Goal: Task Accomplishment & Management: Use online tool/utility

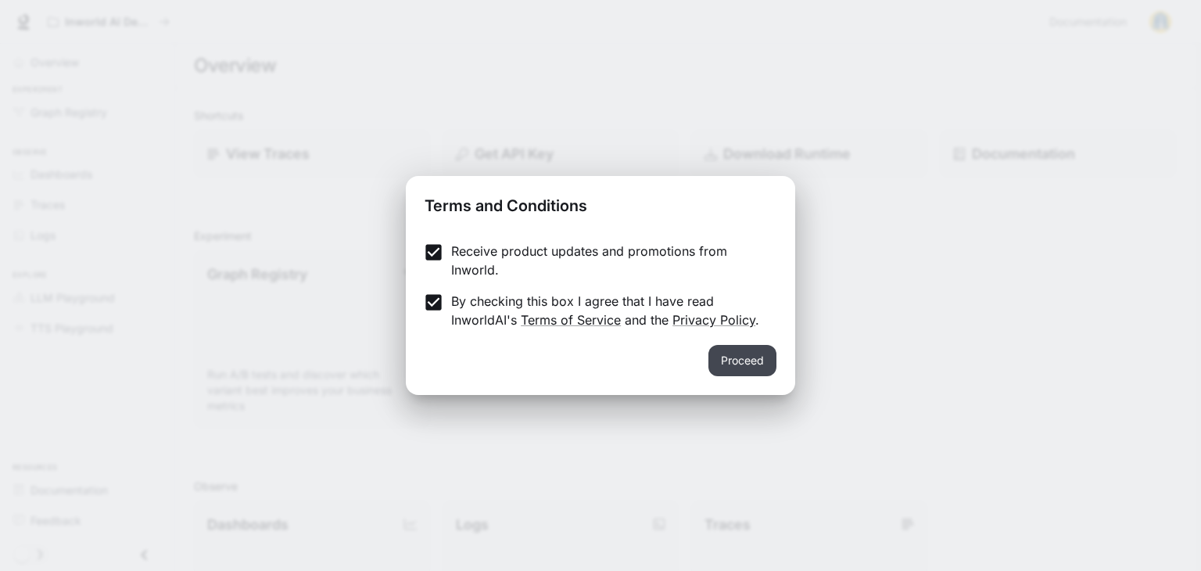
click at [755, 362] on button "Proceed" at bounding box center [742, 360] width 68 height 31
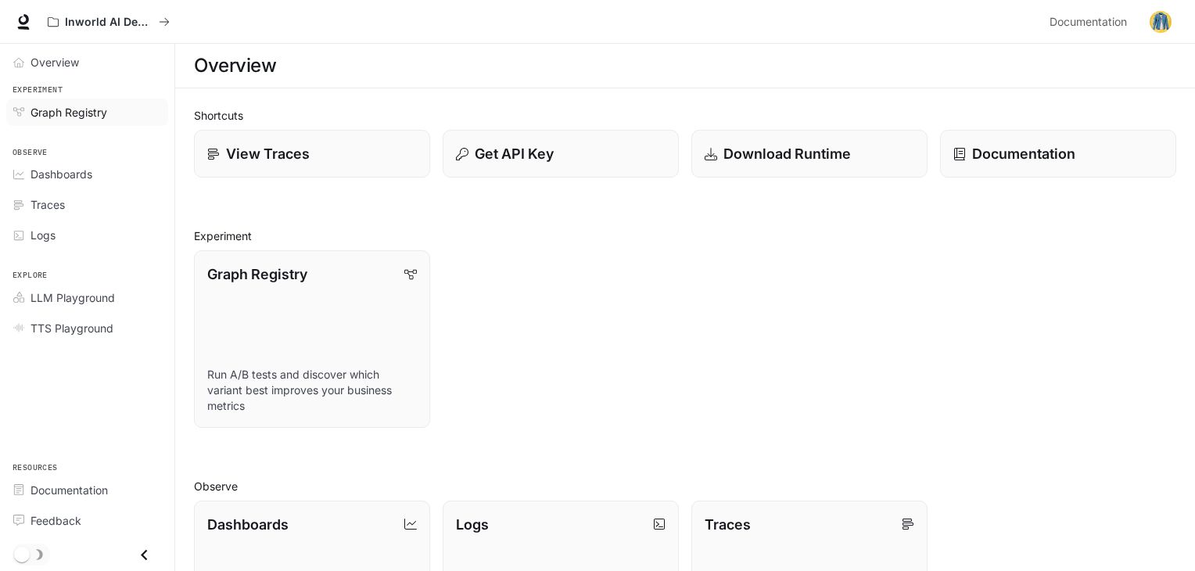
click at [120, 99] on link "Graph Registry" at bounding box center [87, 112] width 162 height 27
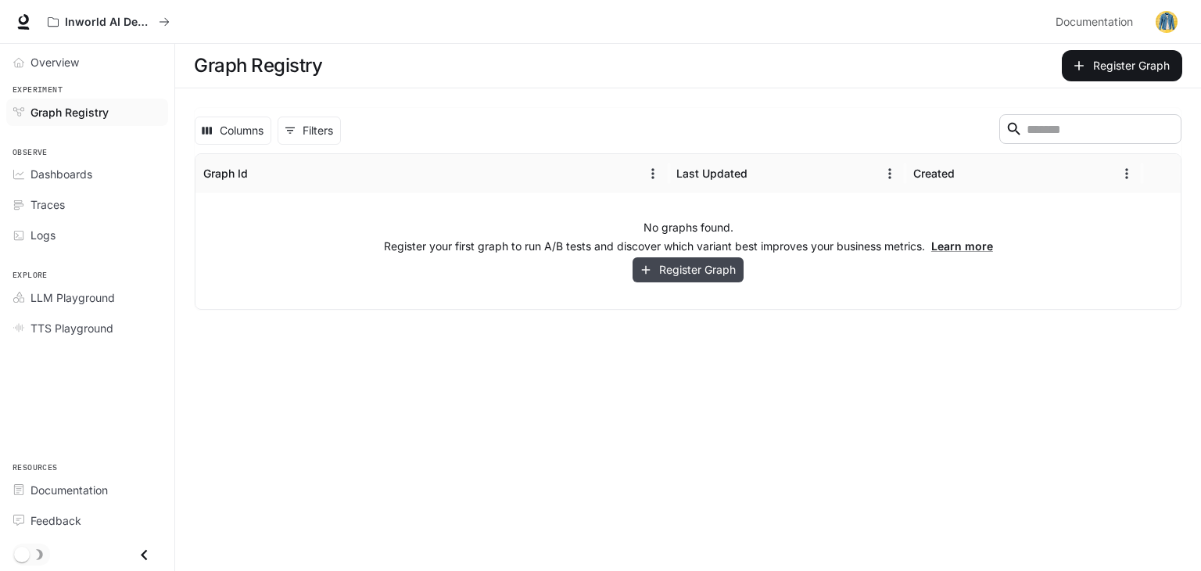
click at [718, 279] on button "Register Graph" at bounding box center [688, 270] width 111 height 26
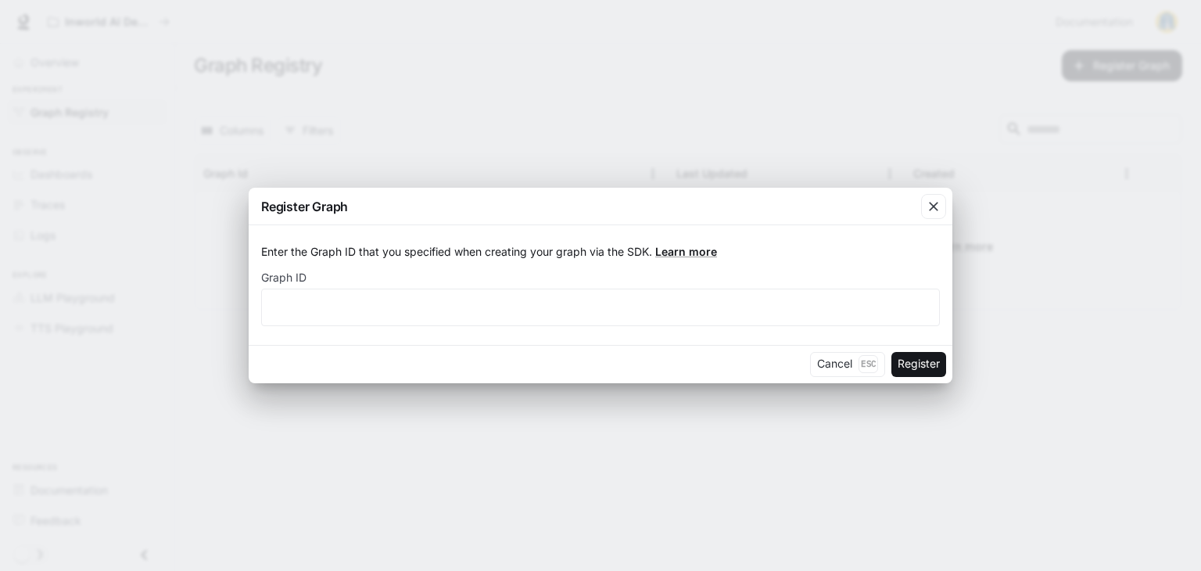
click at [780, 333] on div "Enter the Graph ID that you specified when creating your graph via the SDK. Lea…" at bounding box center [601, 284] width 704 height 119
click at [761, 328] on div "Enter the Graph ID that you specified when creating your graph via the SDK. Lea…" at bounding box center [601, 284] width 704 height 119
click at [764, 321] on div "​" at bounding box center [600, 308] width 679 height 38
click at [931, 206] on icon "button" at bounding box center [934, 207] width 16 height 16
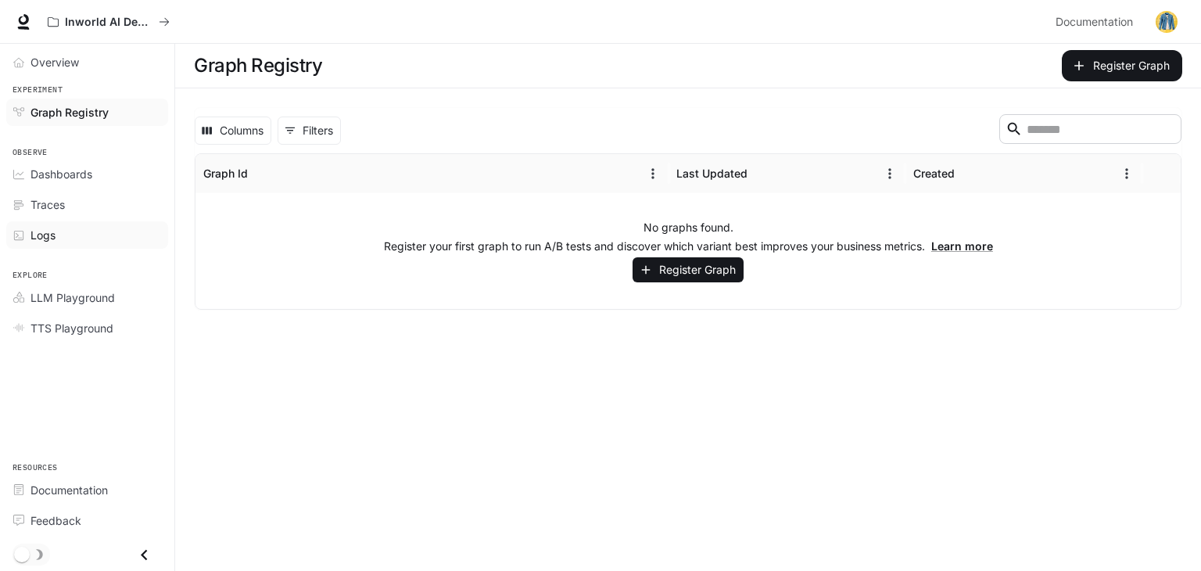
click at [111, 227] on div "Logs" at bounding box center [95, 235] width 131 height 16
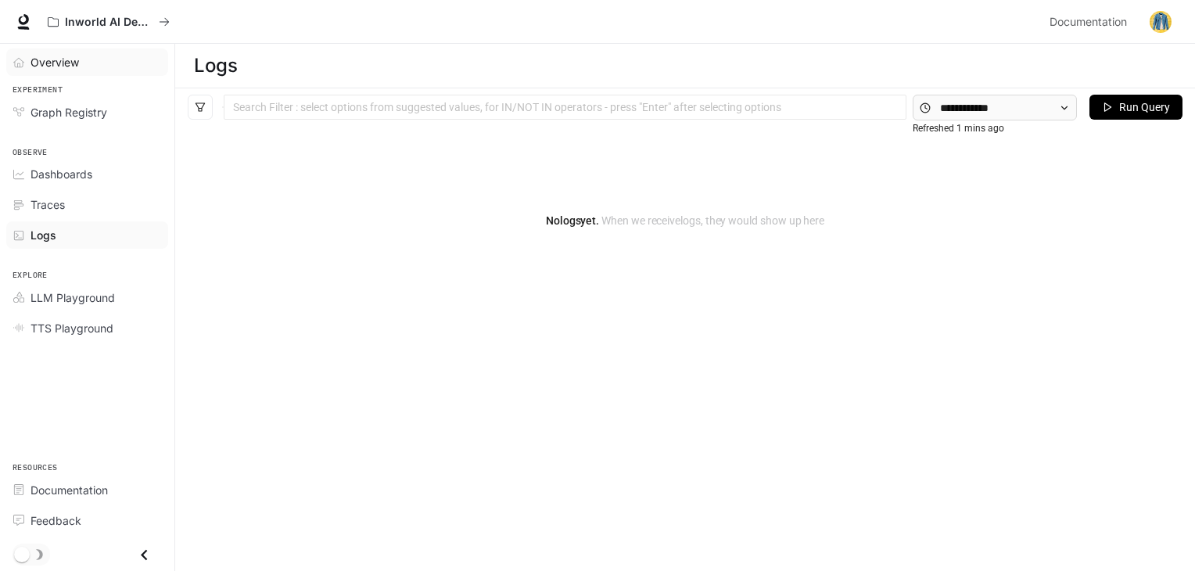
click at [74, 71] on link "Overview" at bounding box center [87, 61] width 162 height 27
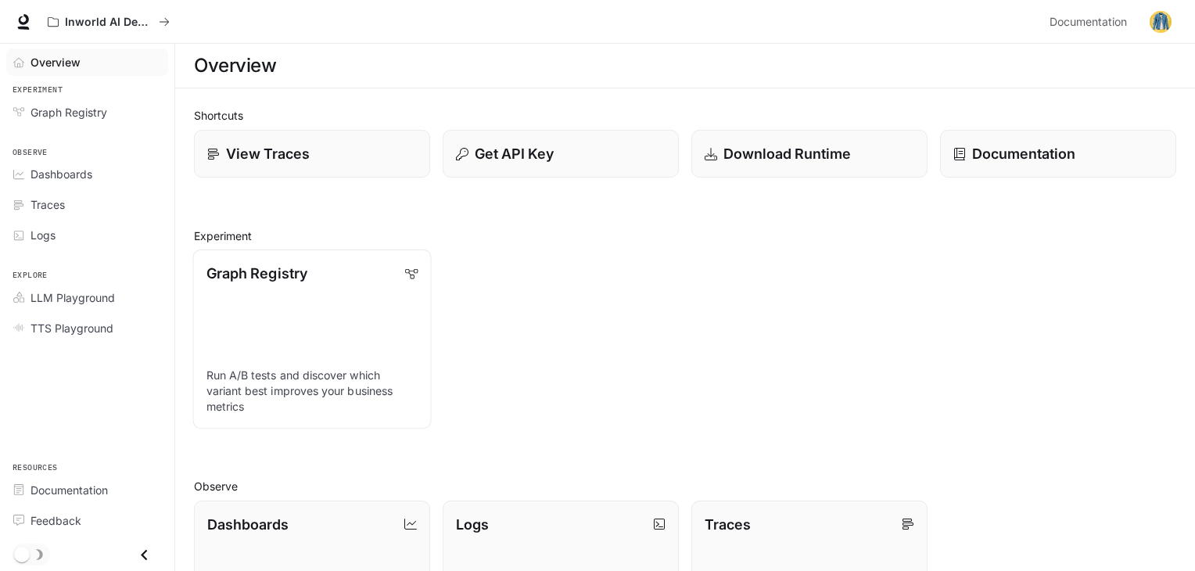
click at [342, 324] on link "Graph Registry Run A/B tests and discover which variant best improves your busi…" at bounding box center [311, 338] width 238 height 179
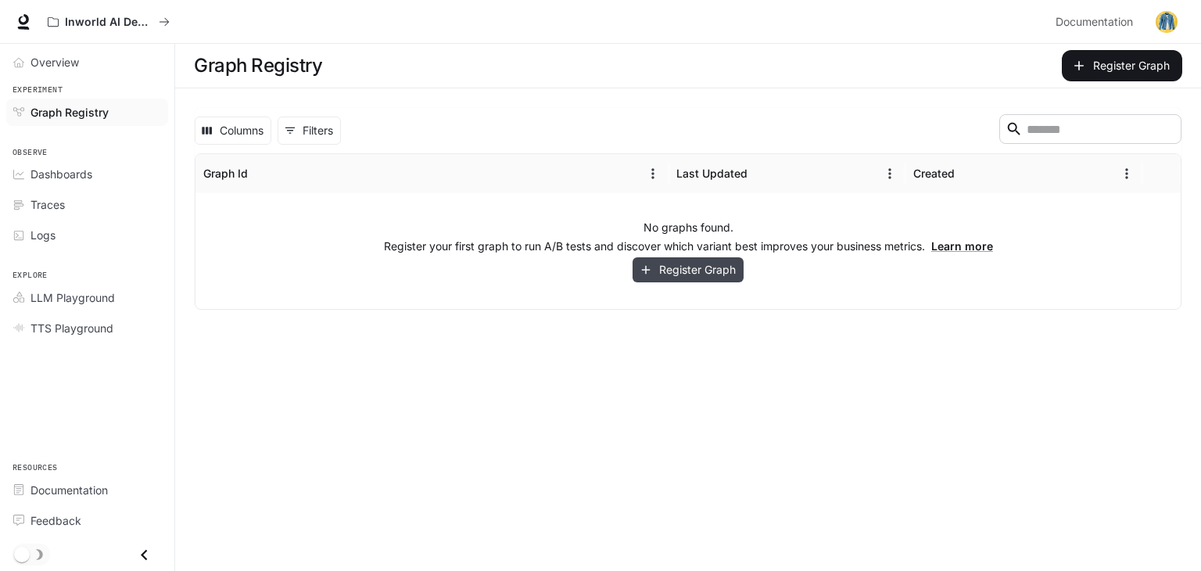
click at [731, 270] on button "Register Graph" at bounding box center [688, 270] width 111 height 26
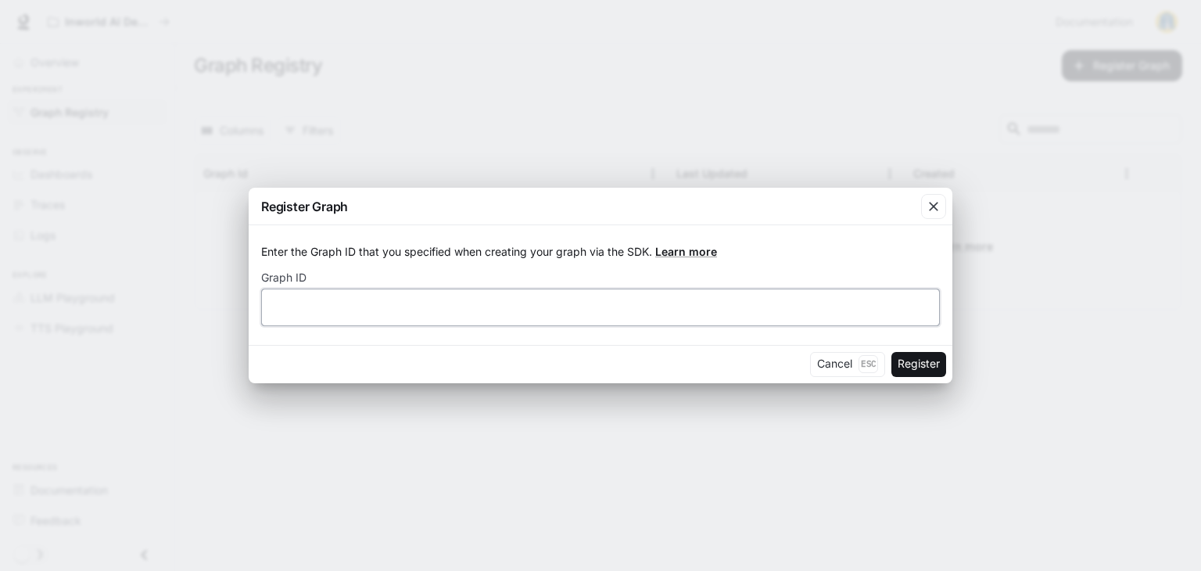
click at [544, 309] on input "text" at bounding box center [600, 307] width 677 height 16
type input "****"
click at [891, 352] on button "Register" at bounding box center [918, 364] width 55 height 25
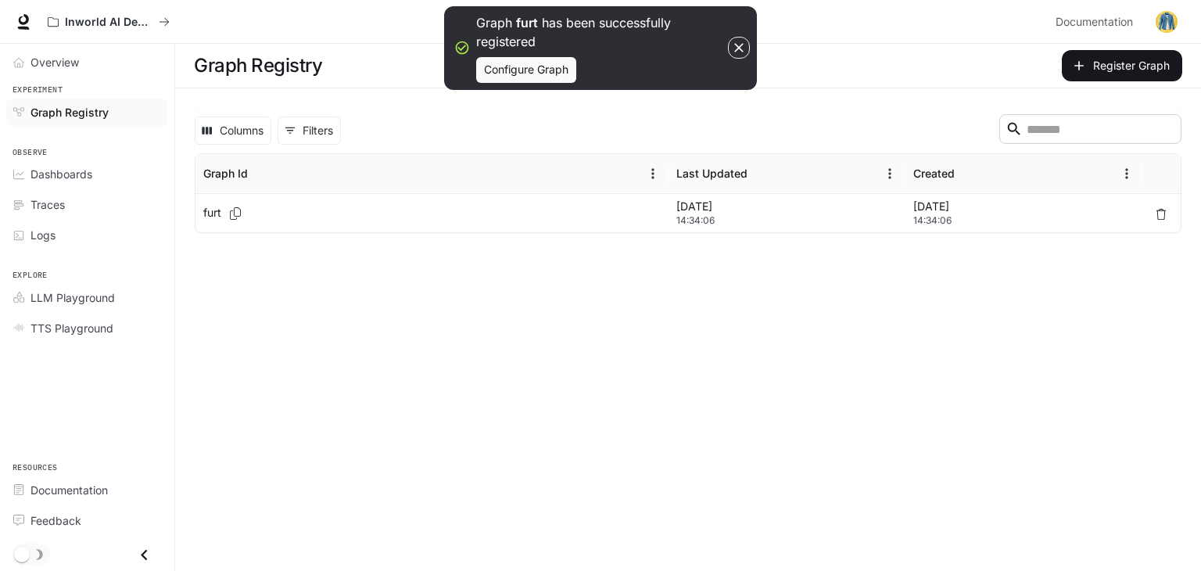
click at [669, 224] on div "[DATE] 14:34:06" at bounding box center [787, 212] width 237 height 39
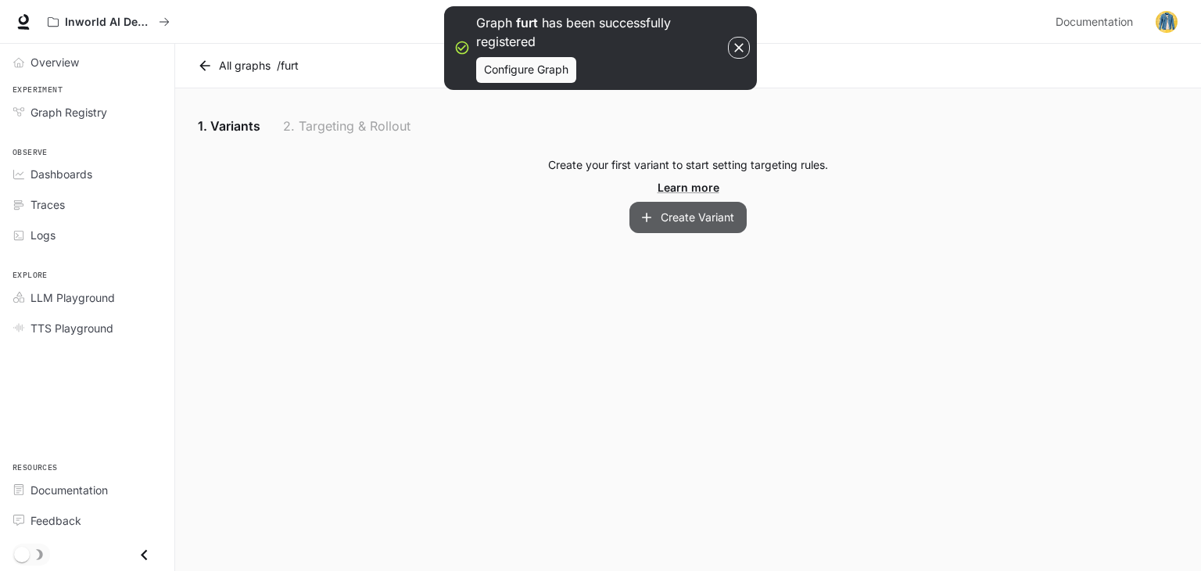
click at [669, 224] on button "Create Variant" at bounding box center [687, 217] width 117 height 31
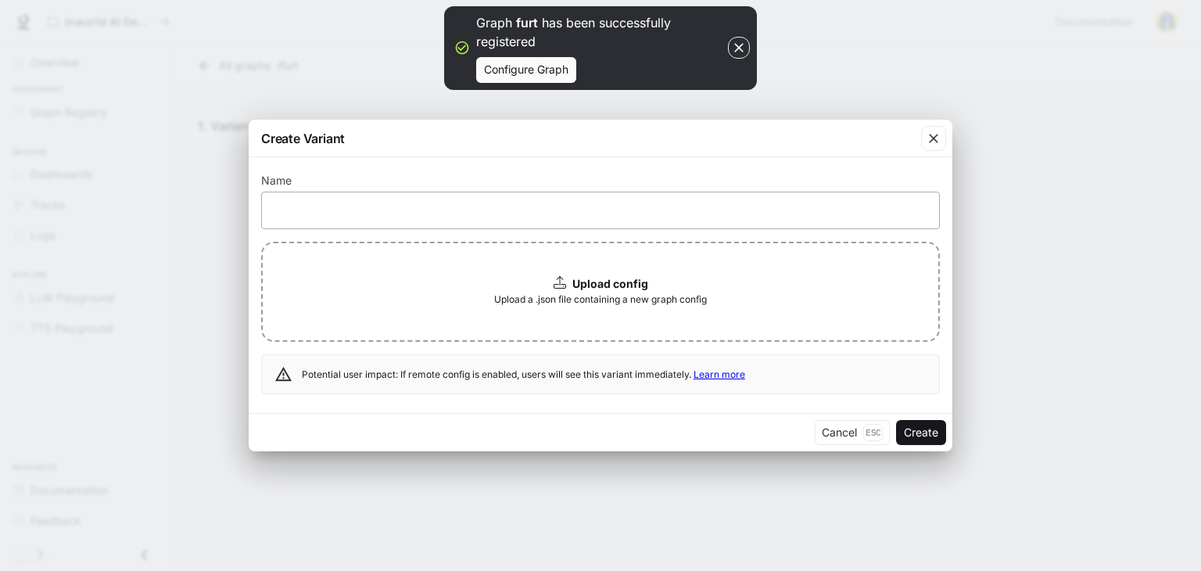
click at [666, 222] on div "​" at bounding box center [600, 211] width 679 height 38
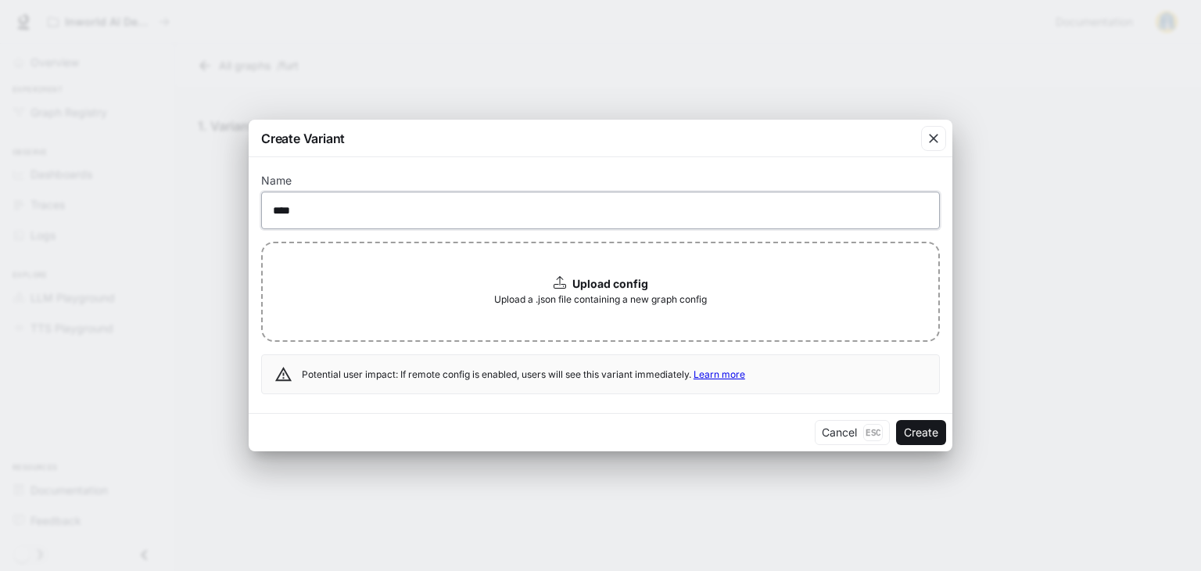
type input "****"
click at [648, 294] on span "Upload a .json file containing a new graph config" at bounding box center [600, 300] width 213 height 16
click at [747, 278] on div "Upload config Upload a .json file containing a new graph config File type must …" at bounding box center [600, 292] width 679 height 100
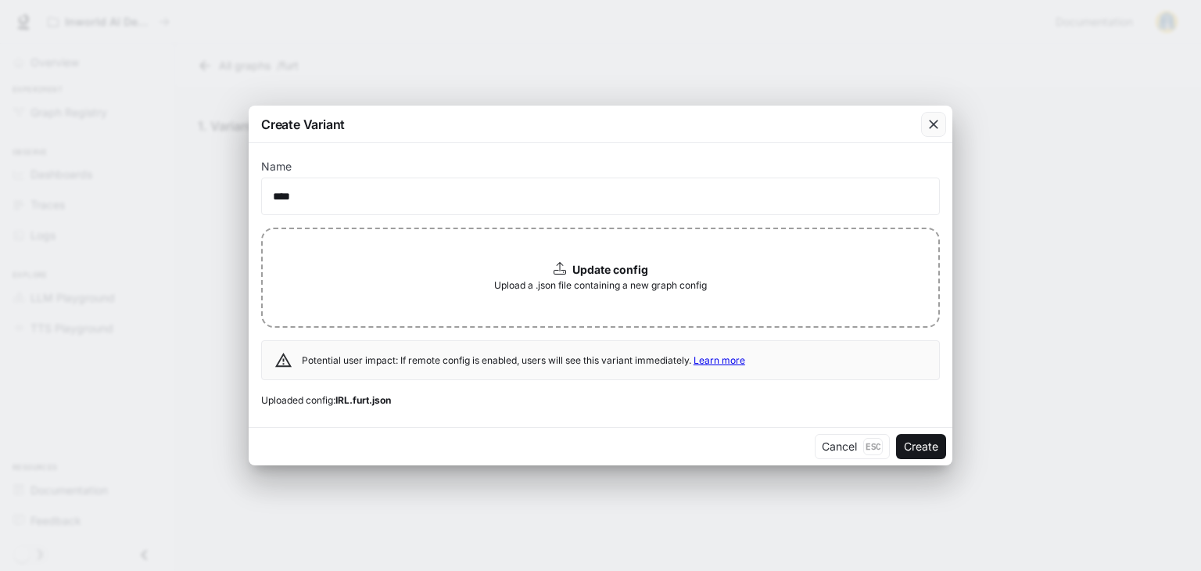
click at [930, 137] on div "button" at bounding box center [933, 124] width 25 height 25
